Goal: Task Accomplishment & Management: Complete application form

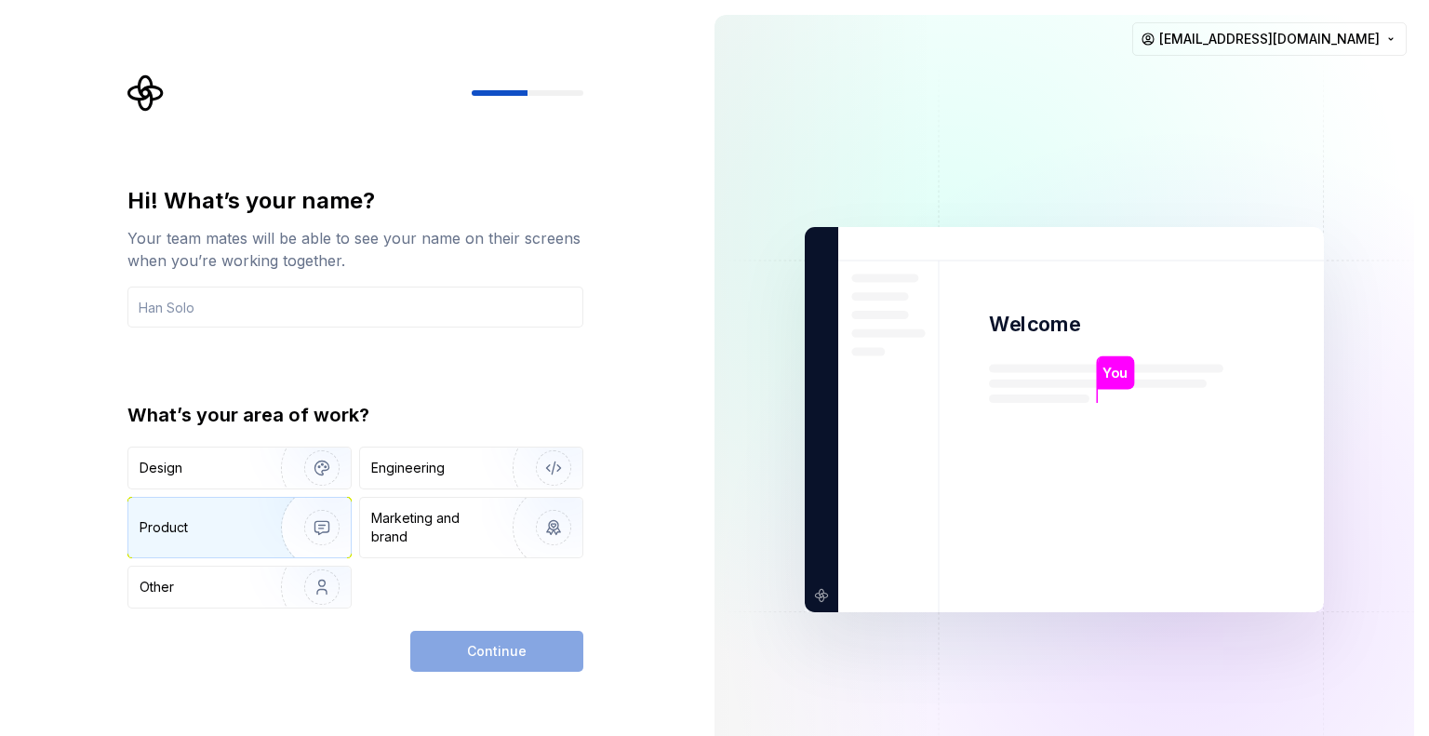
click at [244, 505] on div "Product" at bounding box center [239, 528] width 222 height 60
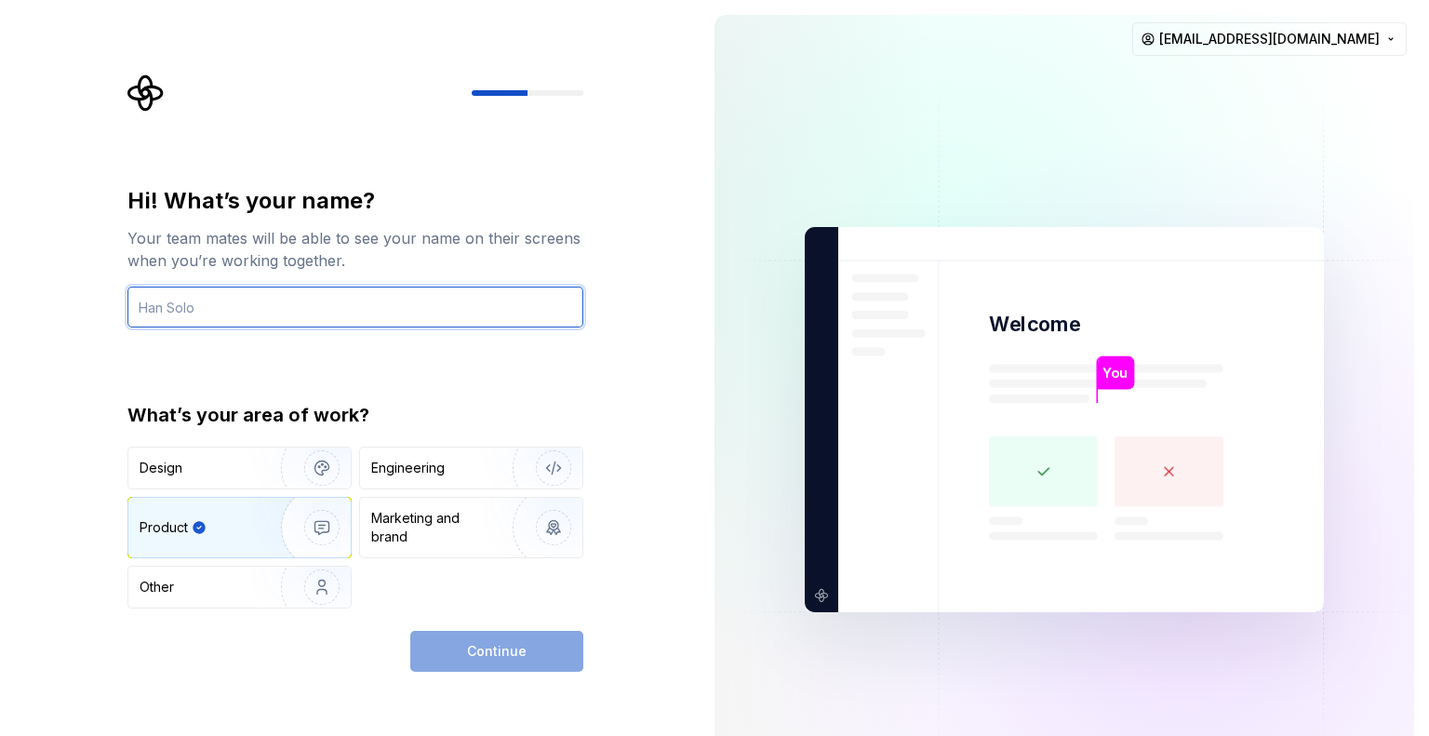
click at [379, 309] on input "text" at bounding box center [355, 307] width 456 height 41
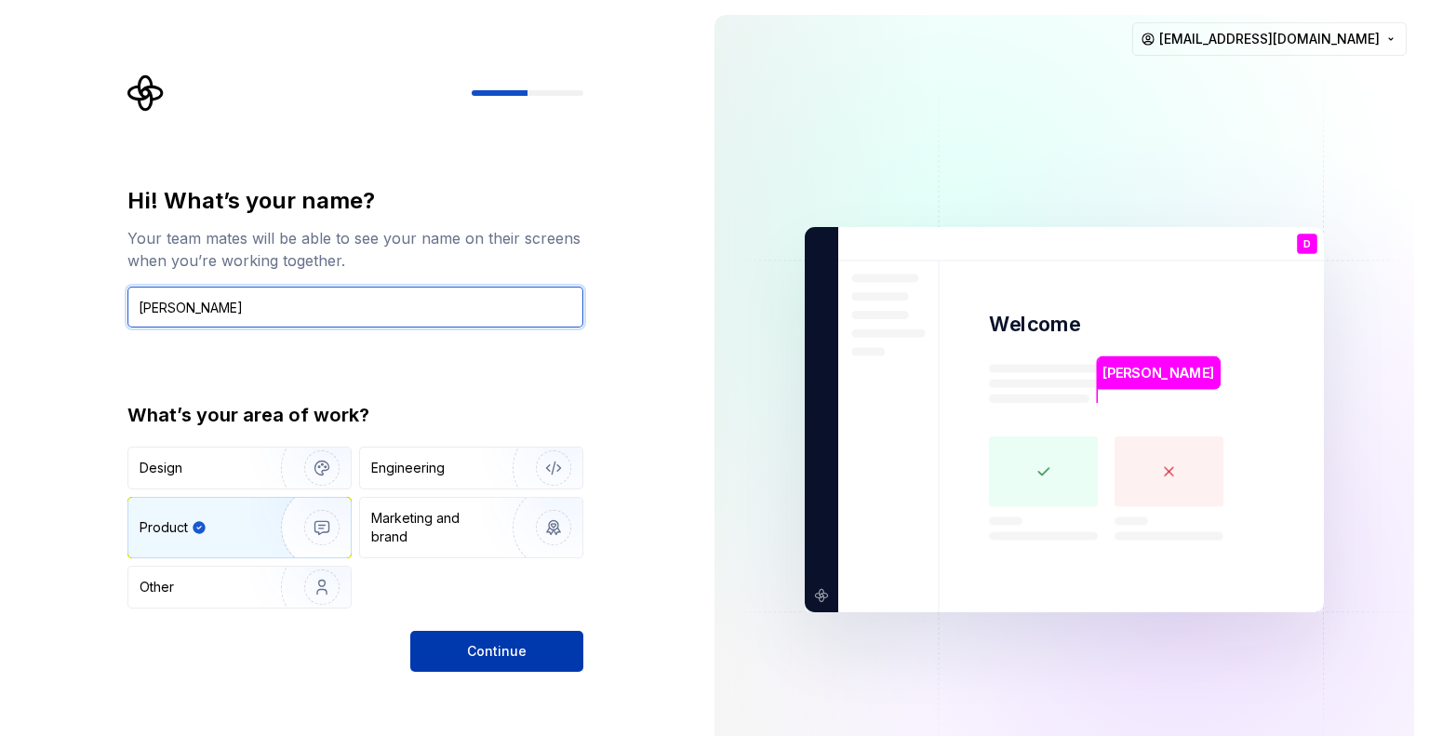
type input "[PERSON_NAME]"
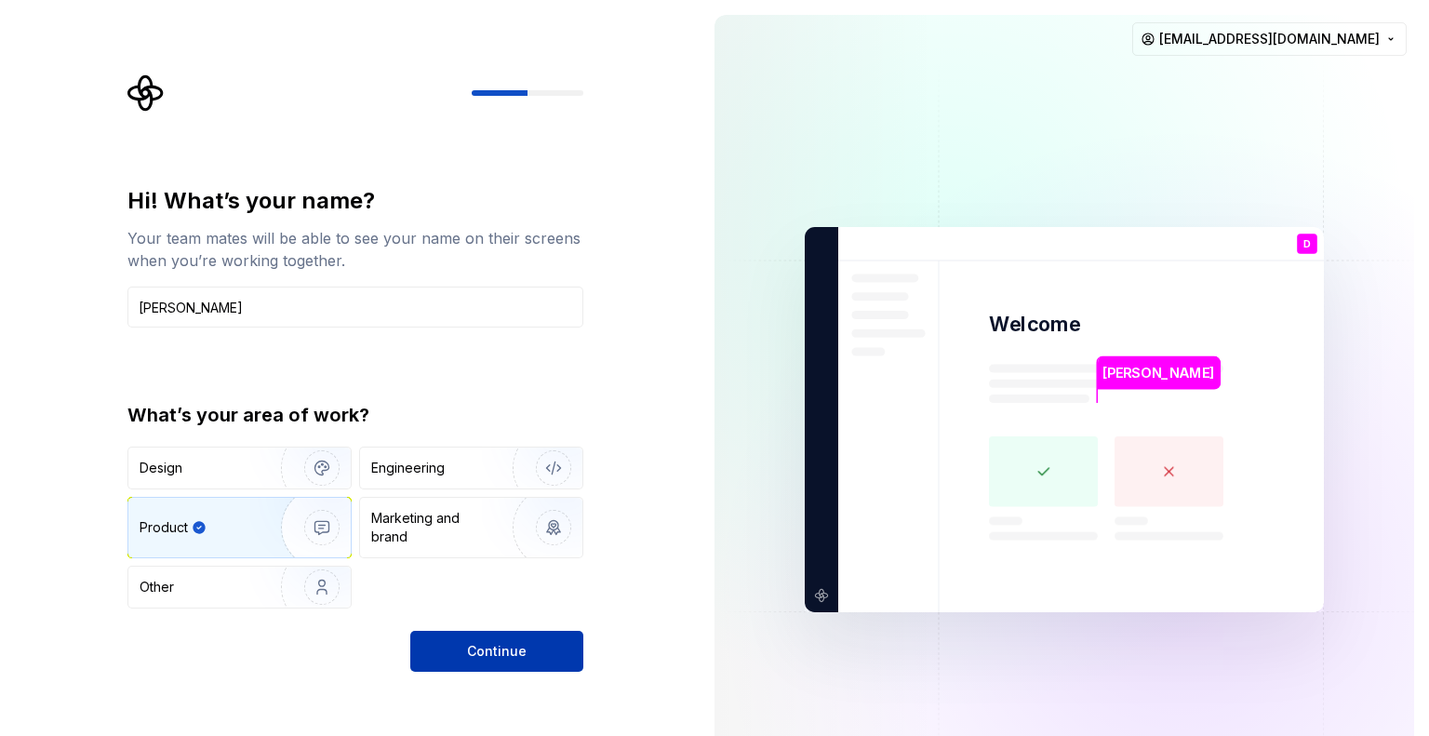
drag, startPoint x: 461, startPoint y: 645, endPoint x: 442, endPoint y: 643, distance: 19.6
click at [443, 642] on button "Continue" at bounding box center [496, 651] width 173 height 41
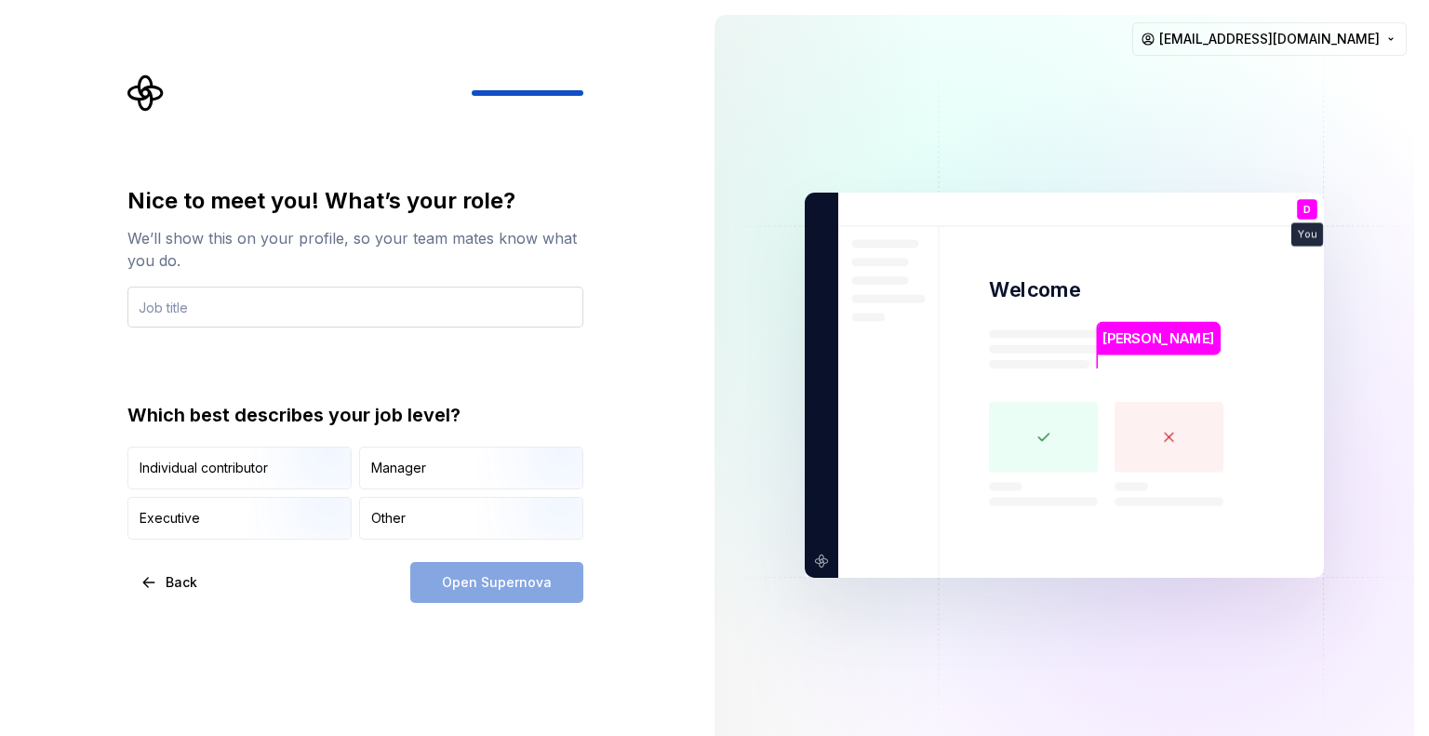
click at [223, 304] on input "text" at bounding box center [355, 307] width 456 height 41
type input "P"
type input "Product Owner"
type button "IndividualContributor"
click at [389, 516] on div "Other" at bounding box center [388, 518] width 34 height 19
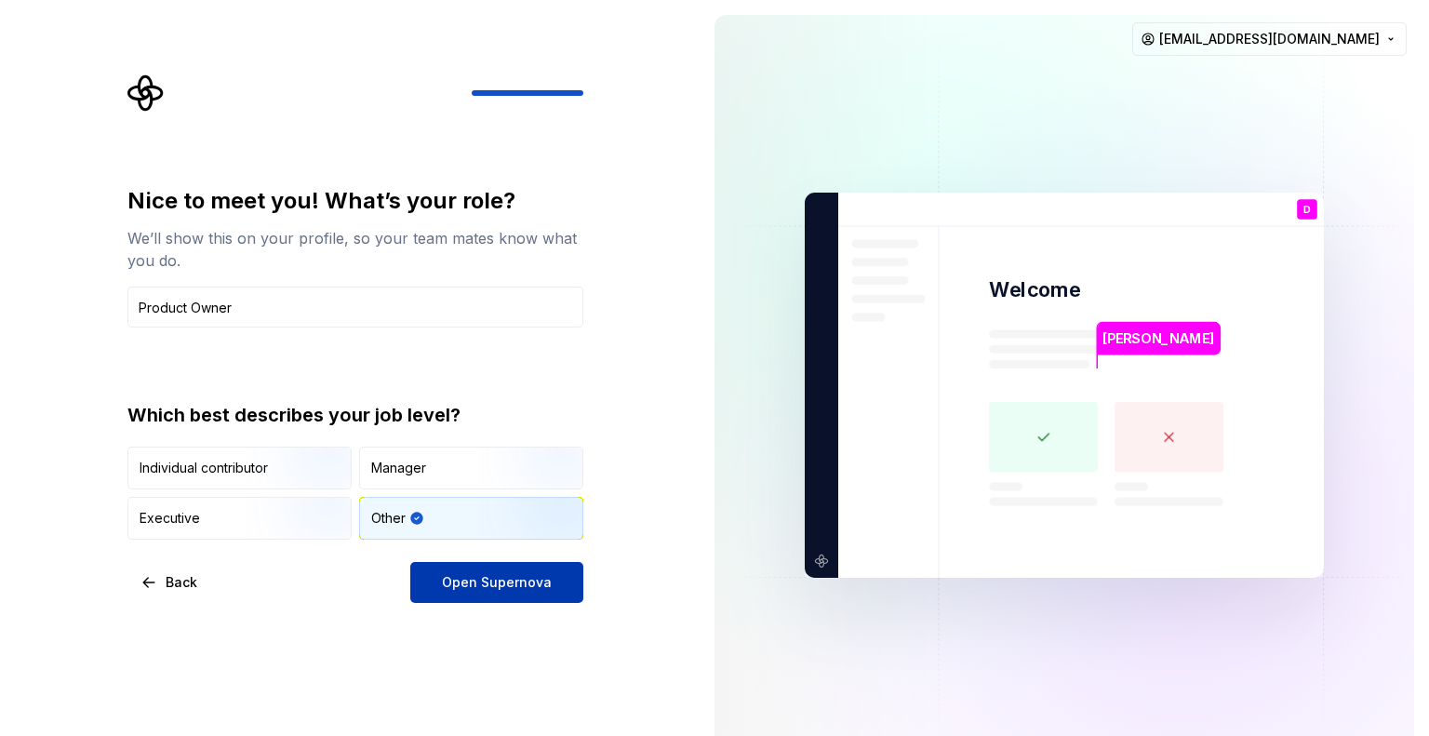
click at [528, 580] on span "Open Supernova" at bounding box center [497, 582] width 110 height 19
